Goal: Task Accomplishment & Management: Complete application form

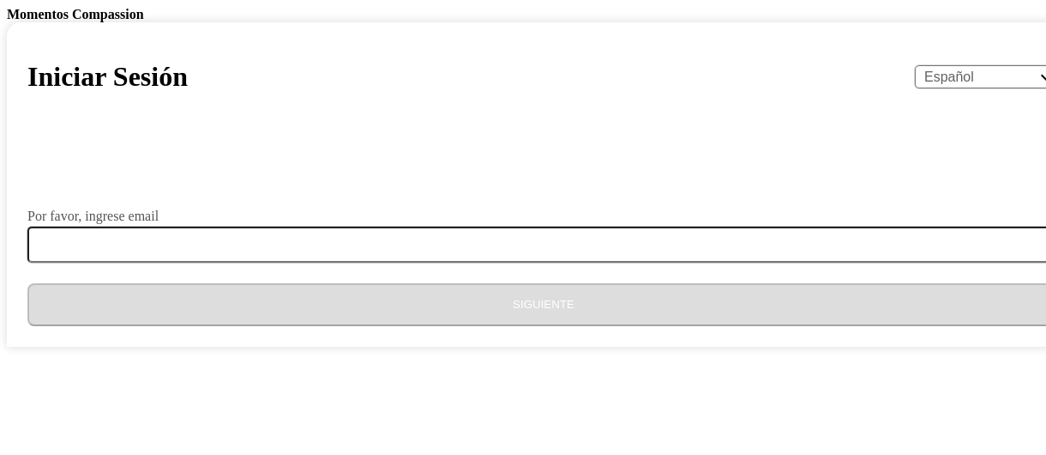
select select "es"
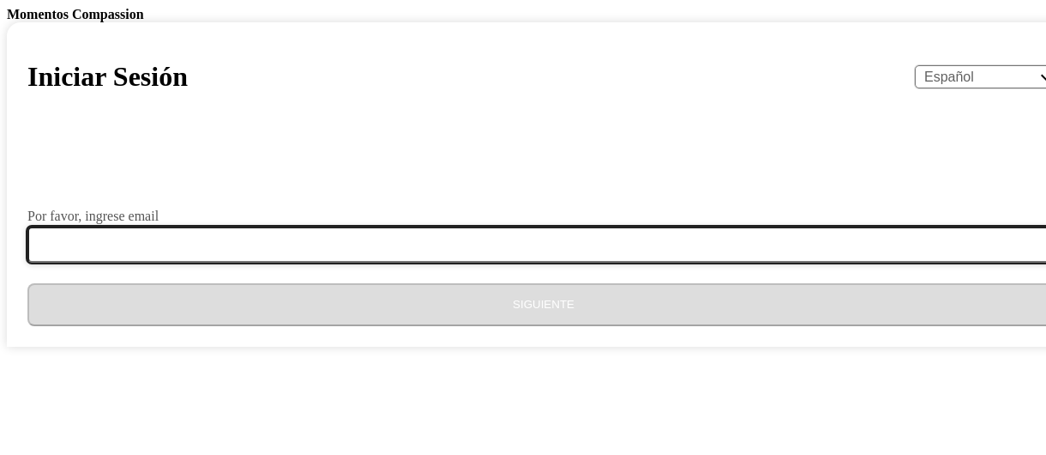
click at [465, 262] on input "Por favor, ingrese email" at bounding box center [553, 244] width 1053 height 36
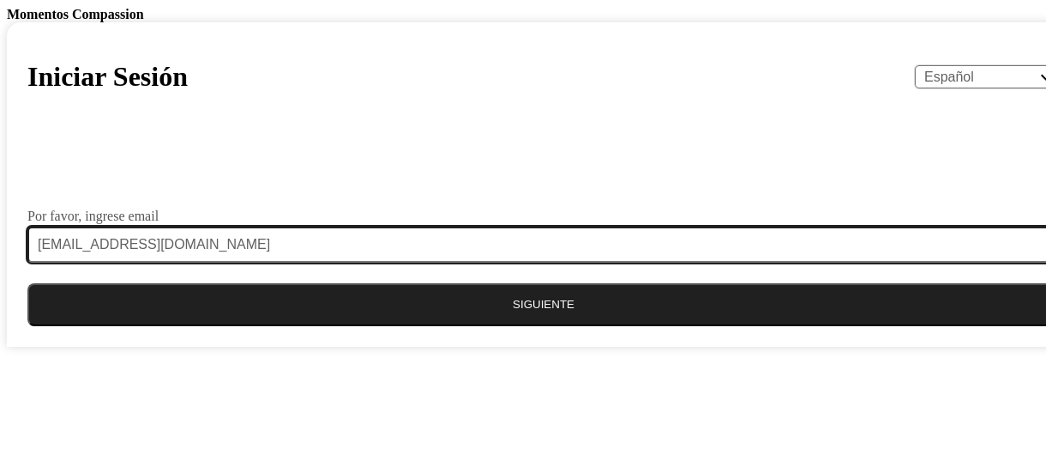
type input "[EMAIL_ADDRESS][DOMAIN_NAME]"
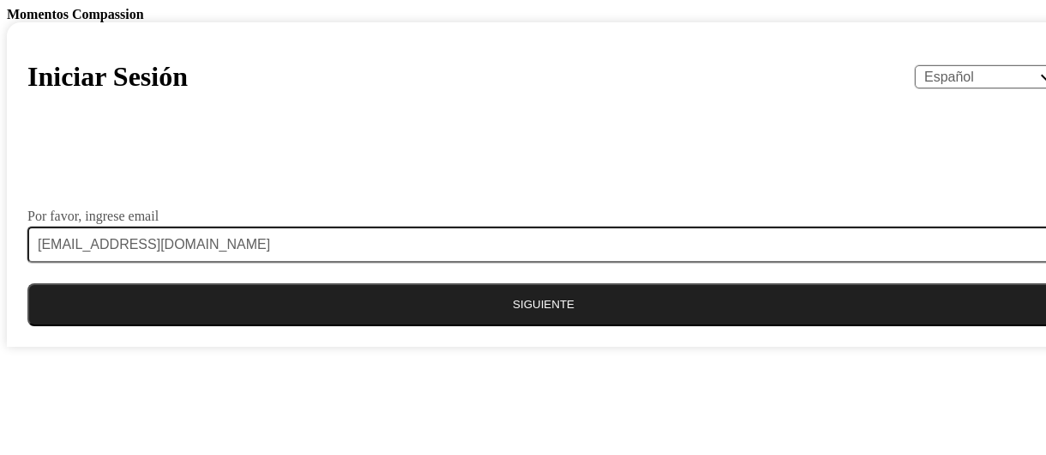
click at [540, 326] on button "Siguiente" at bounding box center [543, 304] width 1033 height 43
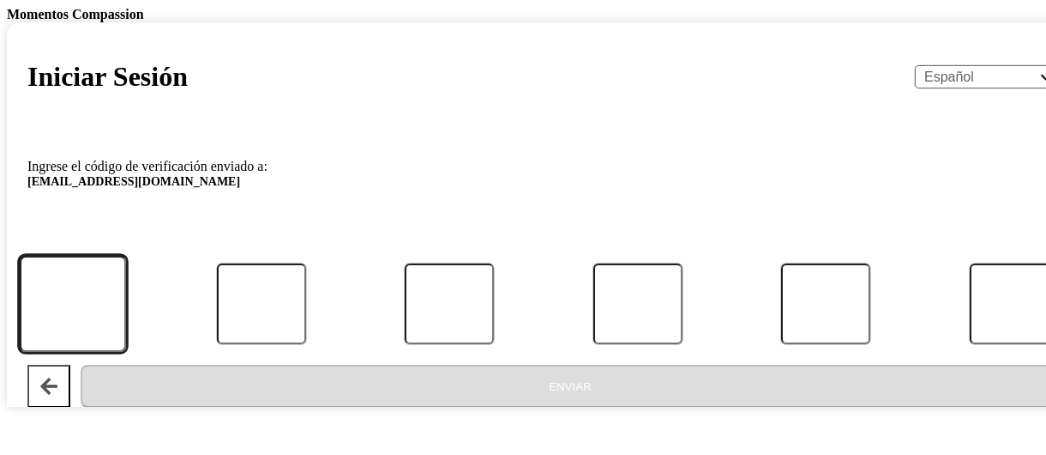
click at [127, 342] on input "Código" at bounding box center [73, 303] width 107 height 97
type input "9"
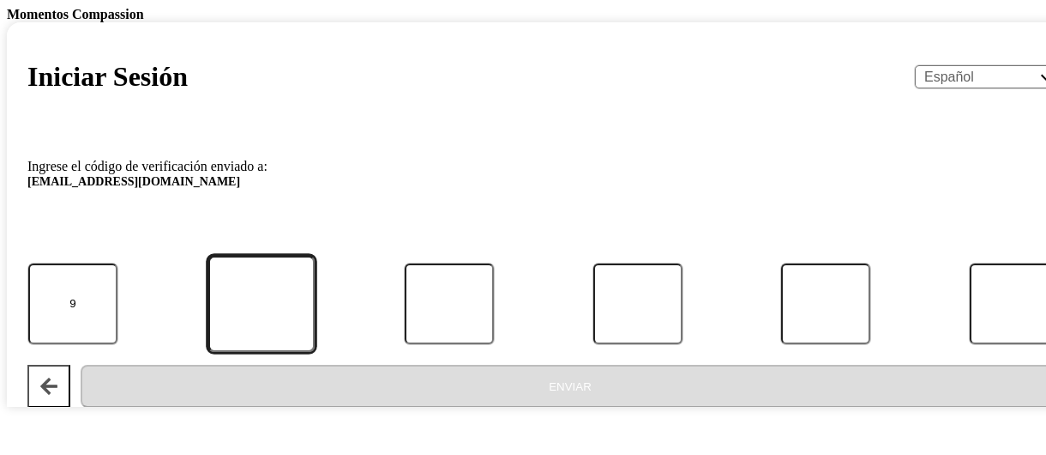
type input "1"
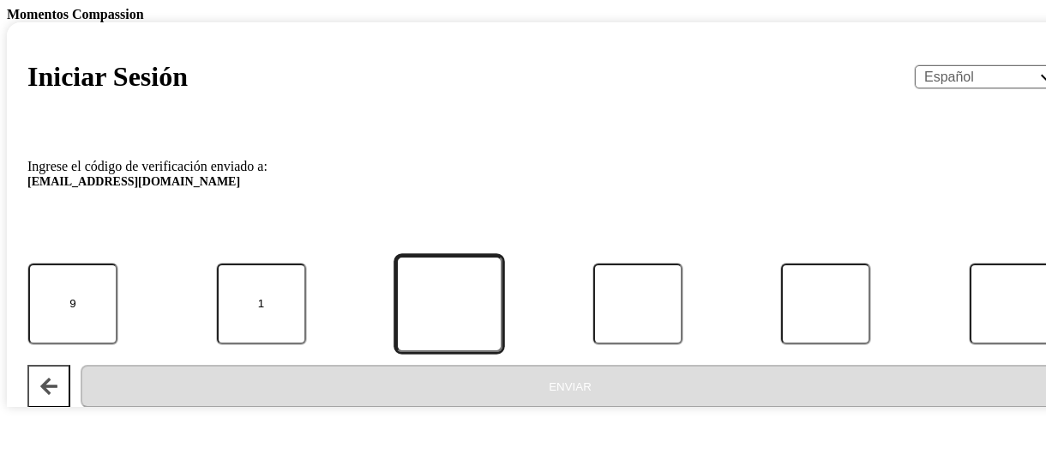
type input "6"
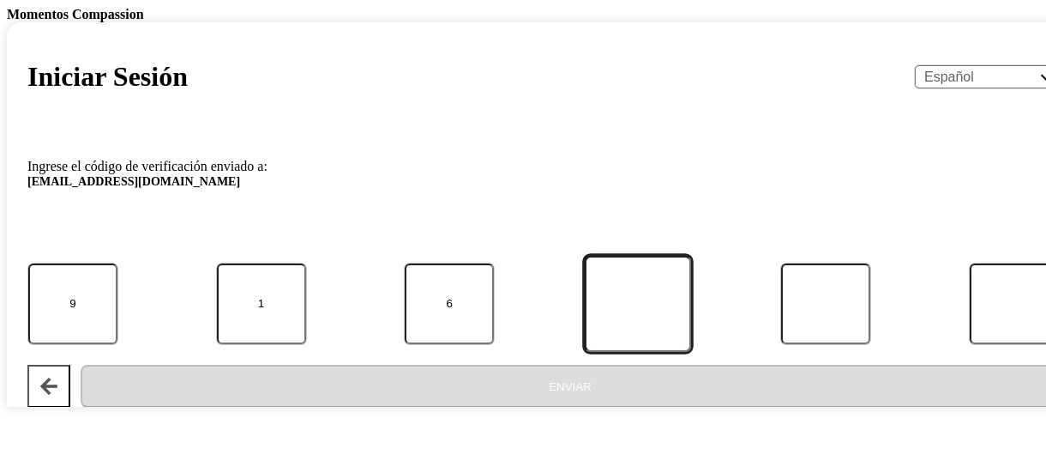
type input "9"
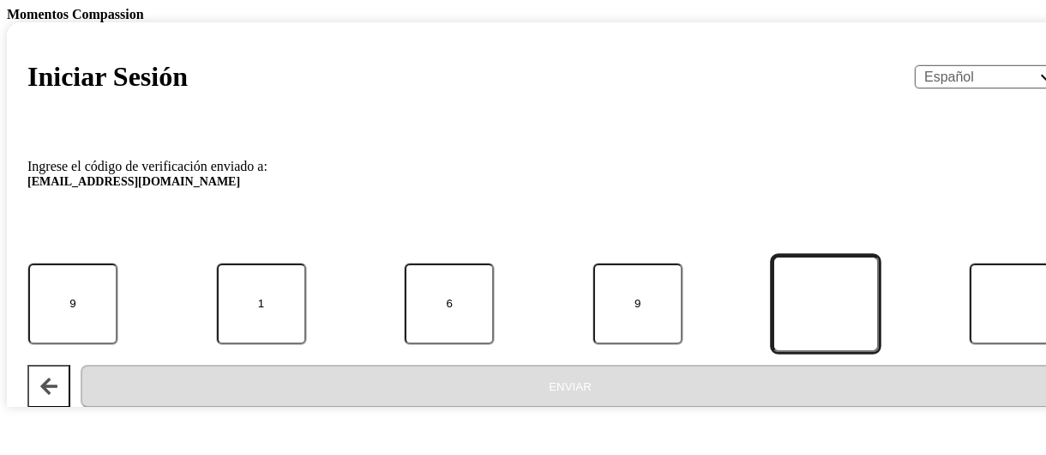
type input "5"
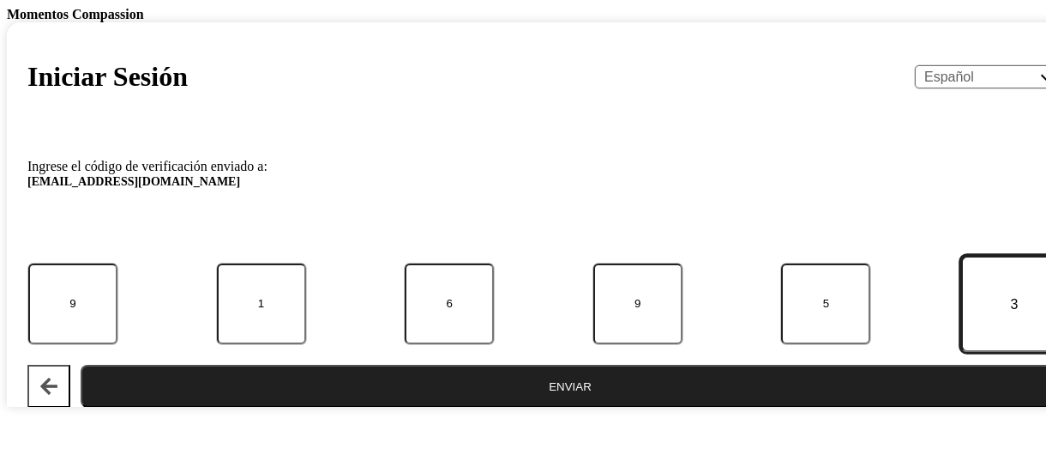
type input "3"
click at [81, 364] on button "Enviar" at bounding box center [570, 385] width 979 height 43
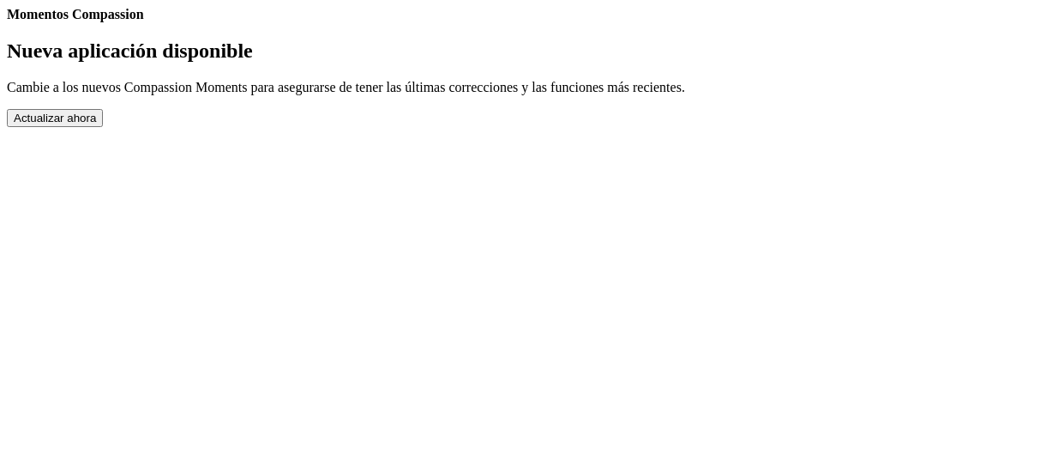
click at [103, 127] on button "Actualizar ahora" at bounding box center [55, 118] width 96 height 18
